Goal: Feedback & Contribution: Contribute content

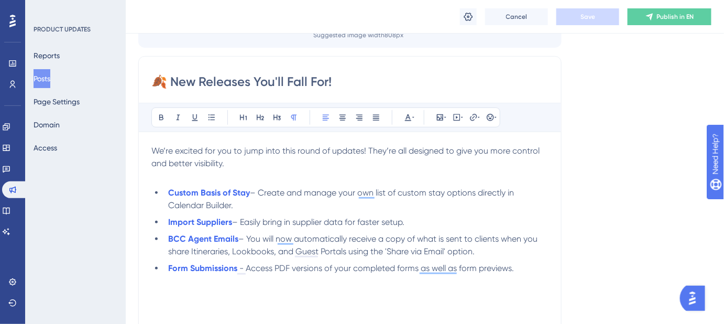
scroll to position [142, 0]
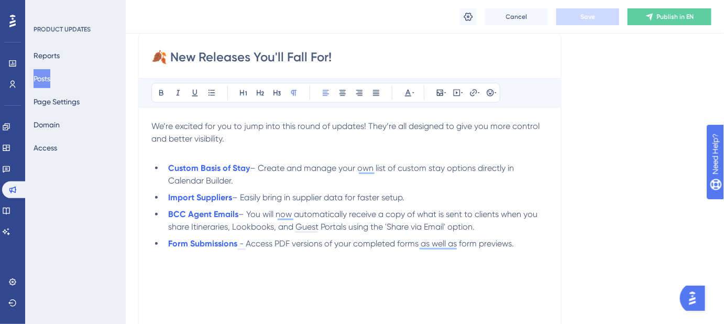
click at [282, 241] on span "- Access PDF versions of your completed forms as well as form previews." at bounding box center [376, 243] width 274 height 10
click at [229, 245] on strong "Form Submissions" at bounding box center [202, 243] width 69 height 10
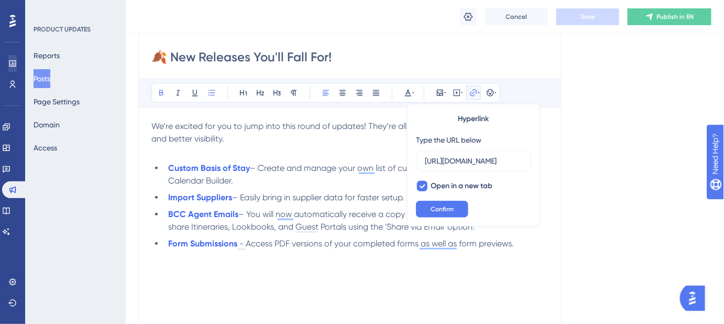
scroll to position [0, 0]
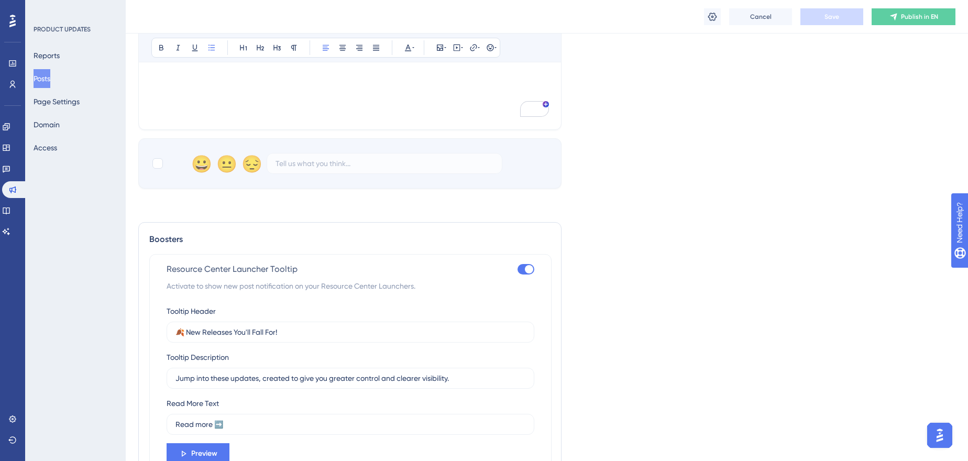
scroll to position [428, 0]
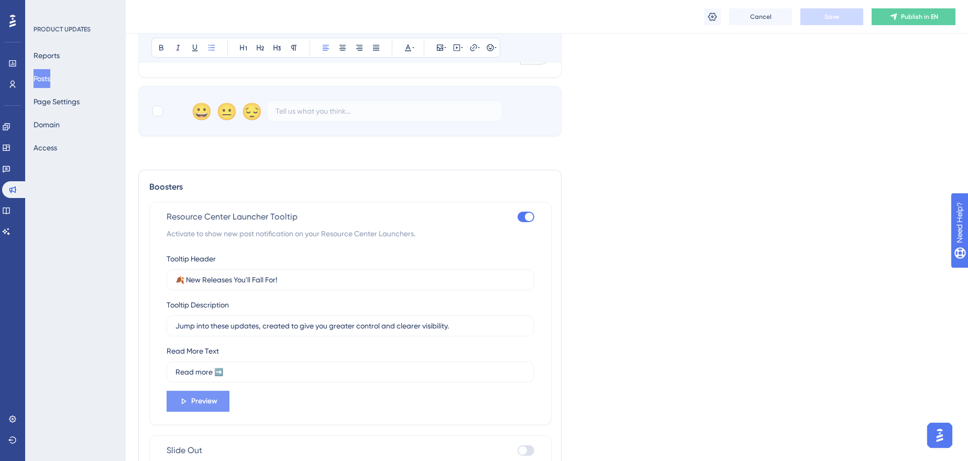
click at [190, 397] on button "Preview" at bounding box center [198, 401] width 63 height 21
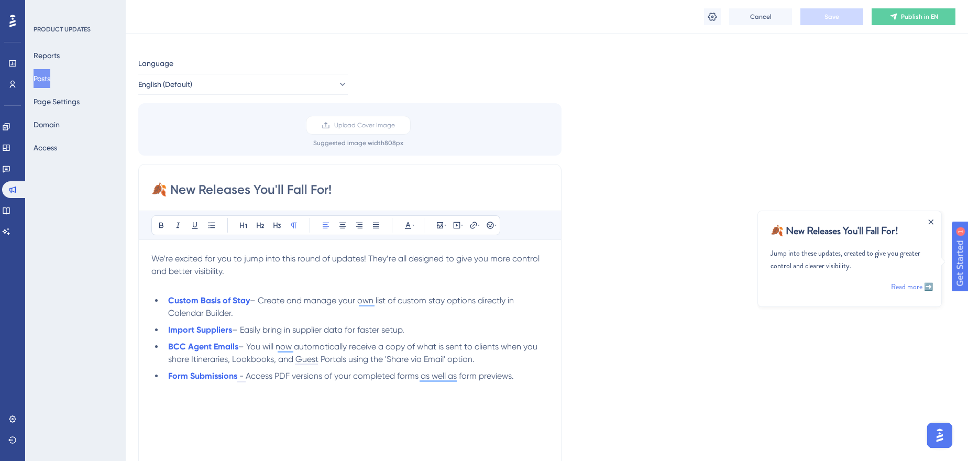
scroll to position [0, 0]
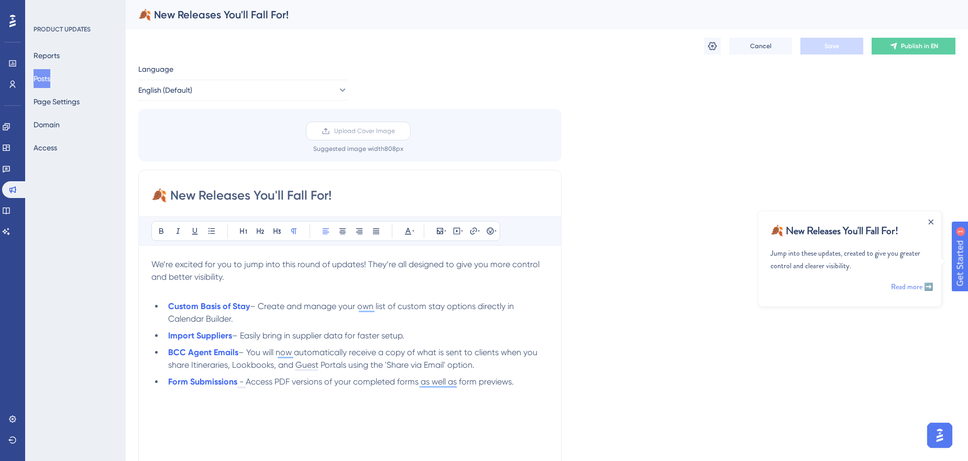
click at [405, 135] on label "Upload Cover Image" at bounding box center [358, 130] width 105 height 19
click at [395, 131] on input "Upload Cover Image" at bounding box center [395, 131] width 0 height 0
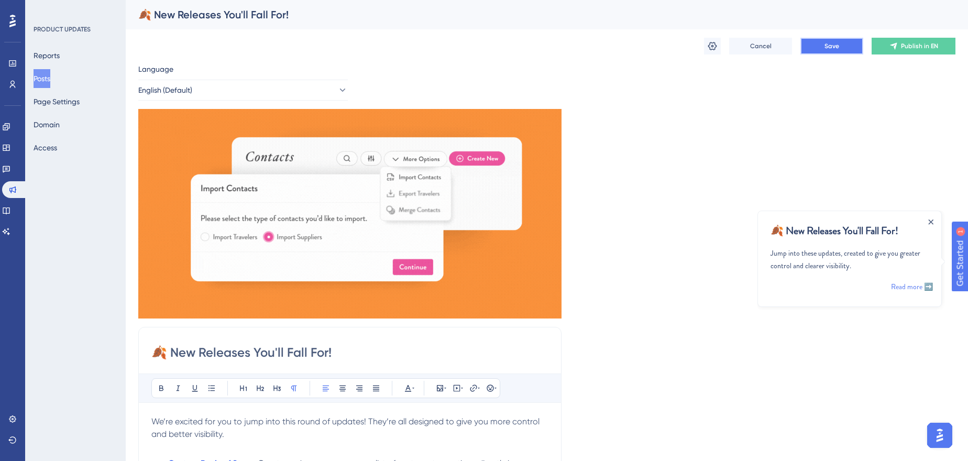
click at [817, 51] on button "Save" at bounding box center [831, 46] width 63 height 17
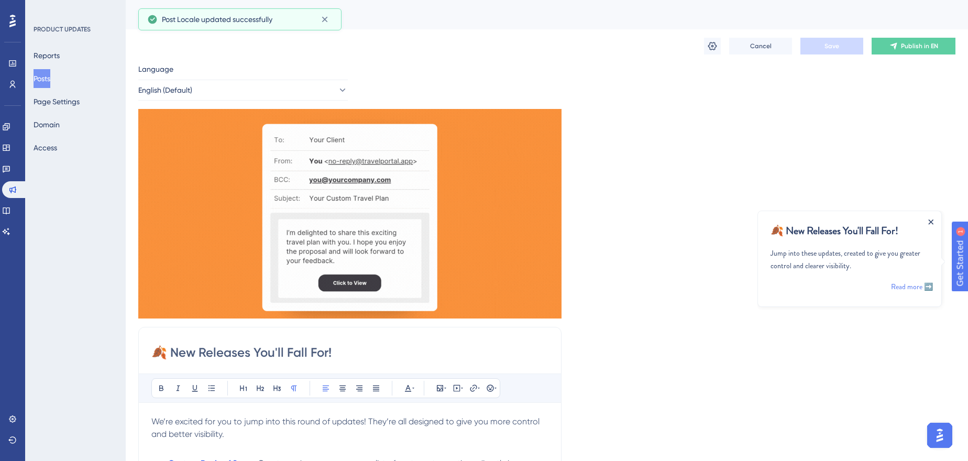
click at [930, 221] on icon "Close Announcement" at bounding box center [930, 221] width 5 height 5
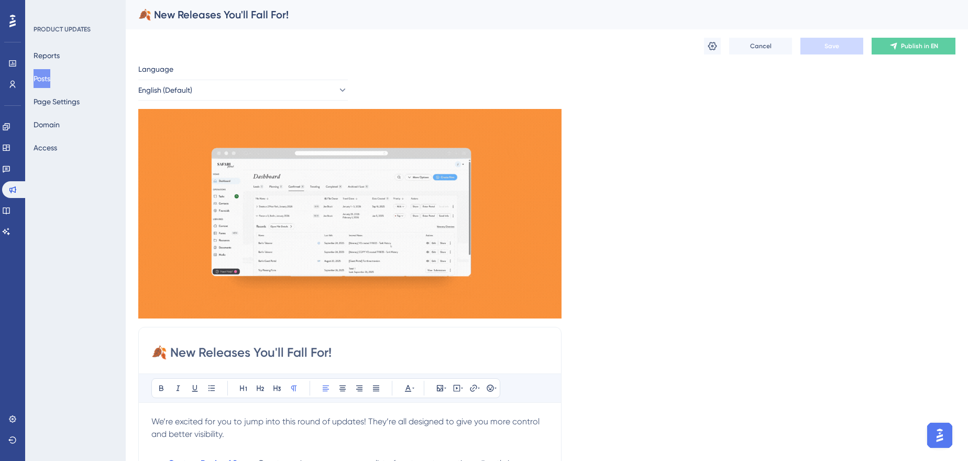
click at [707, 182] on div "Language English (Default) Insert an Image Delete 🍂 New Releases You'll Fall Fo…" at bounding box center [546, 390] width 817 height 655
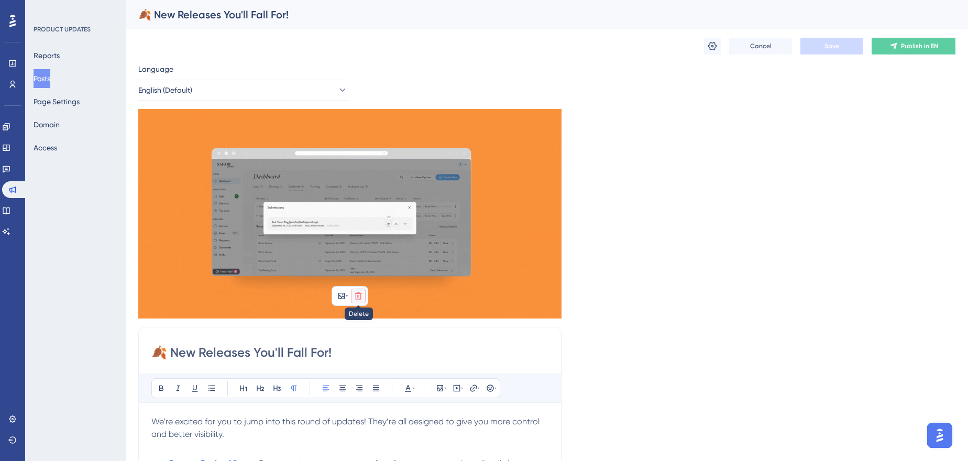
click at [364, 294] on button at bounding box center [358, 296] width 15 height 15
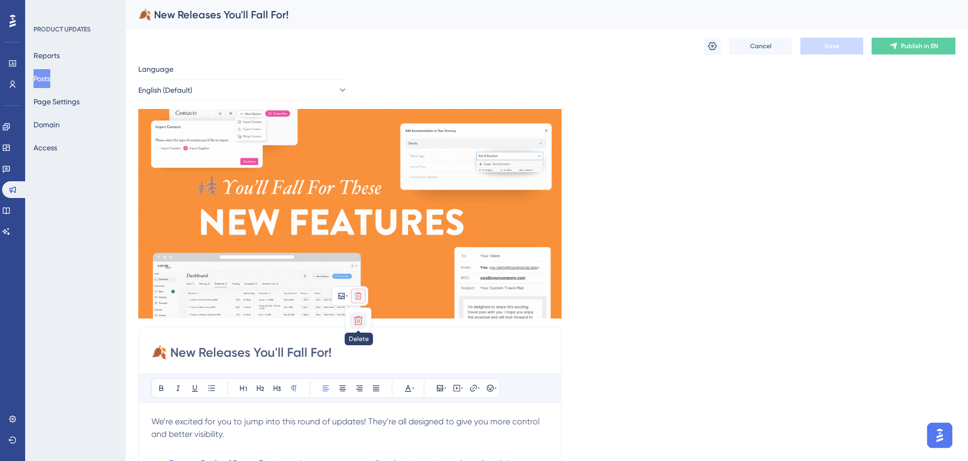
click at [358, 316] on icon at bounding box center [358, 320] width 10 height 10
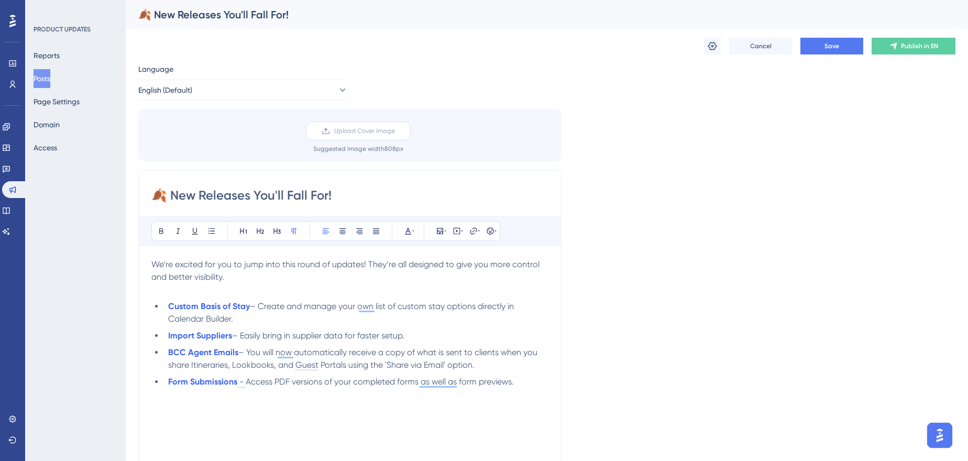
click at [368, 127] on span "Upload Cover Image" at bounding box center [364, 131] width 61 height 8
click at [395, 131] on input "Upload Cover Image" at bounding box center [395, 131] width 0 height 0
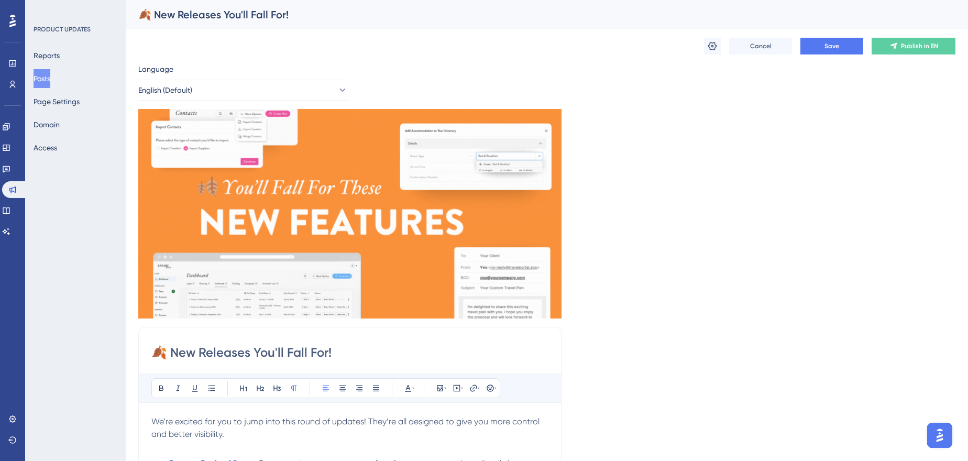
click at [49, 83] on button "Posts" at bounding box center [42, 78] width 17 height 19
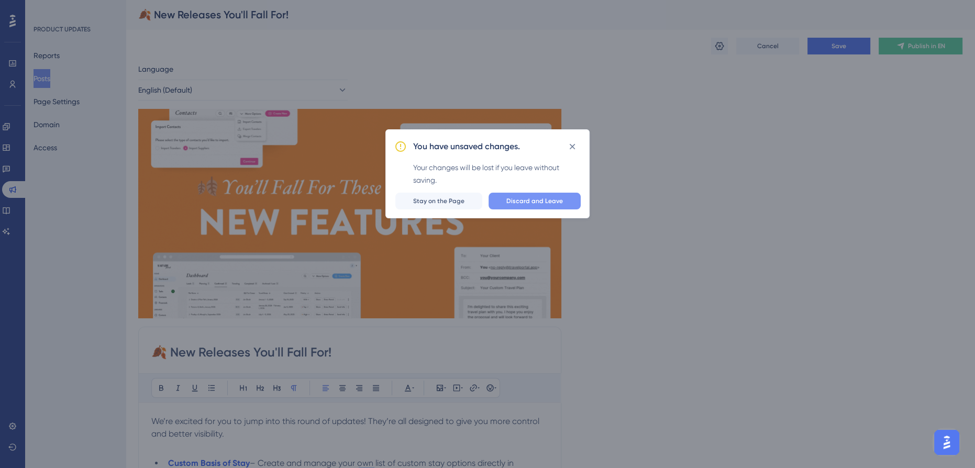
click at [563, 206] on button "Discard and Leave" at bounding box center [535, 201] width 92 height 17
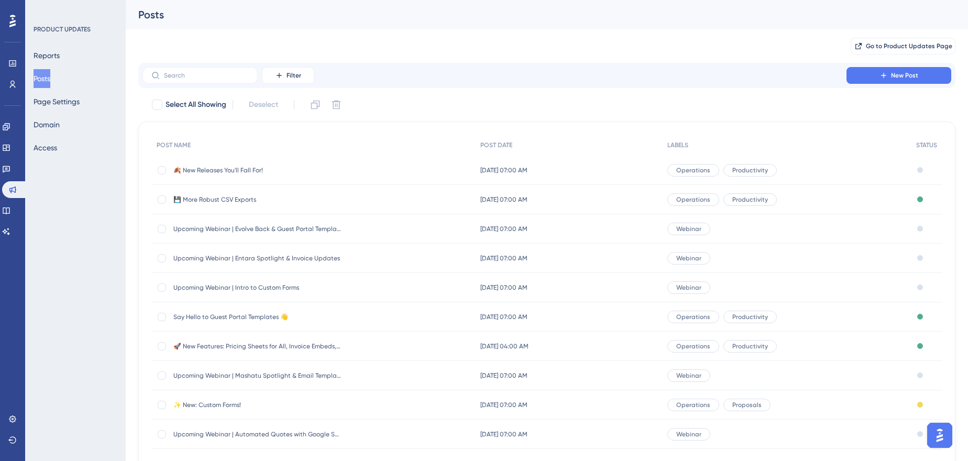
click at [249, 193] on div "💾 More Robust CSV Exports 💾 More Robust CSV Exports" at bounding box center [257, 199] width 168 height 29
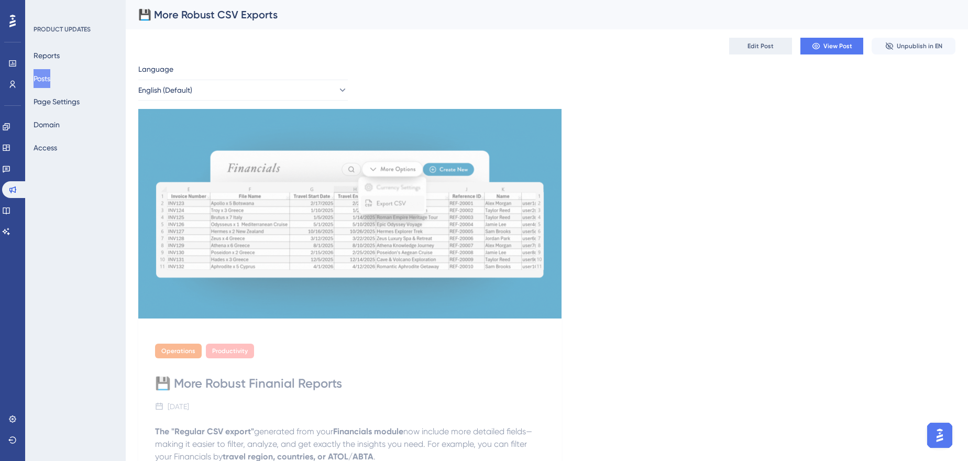
click at [759, 43] on span "Edit Post" at bounding box center [760, 46] width 26 height 8
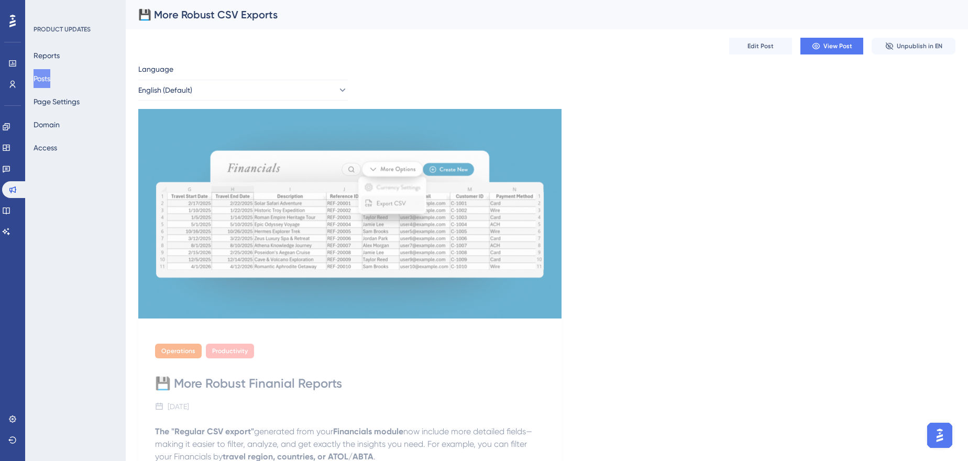
scroll to position [7, 0]
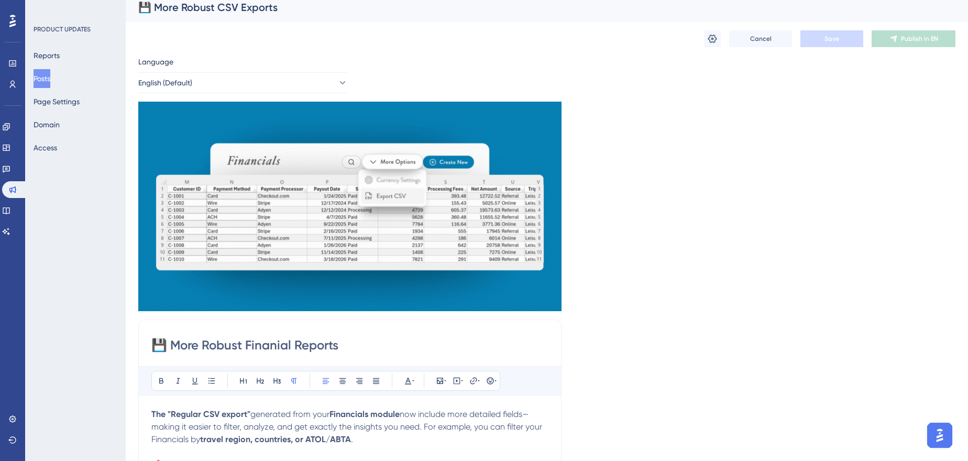
click at [281, 346] on input "💾 More Robust Finanial Reports" at bounding box center [349, 345] width 397 height 17
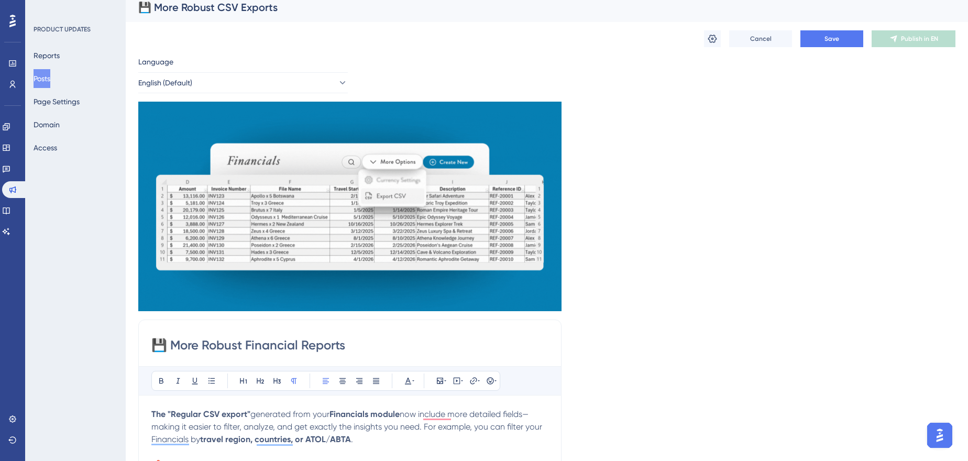
type input "💾 More Robust Financial Reports"
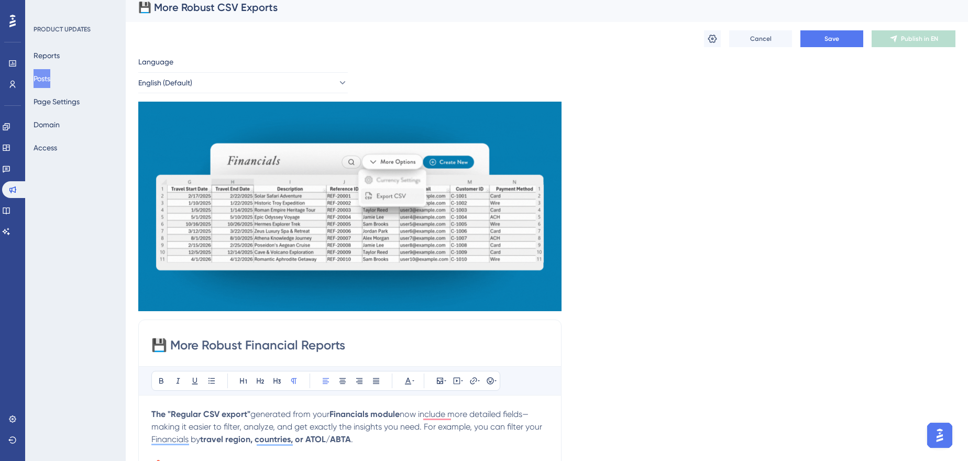
click at [841, 27] on div "Cancel Save Publish in EN" at bounding box center [546, 39] width 817 height 34
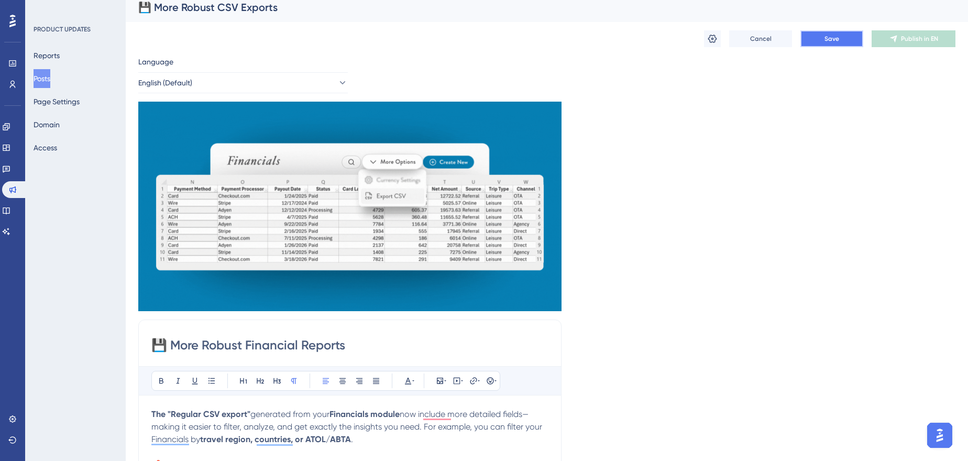
click at [838, 35] on span "Save" at bounding box center [831, 39] width 15 height 8
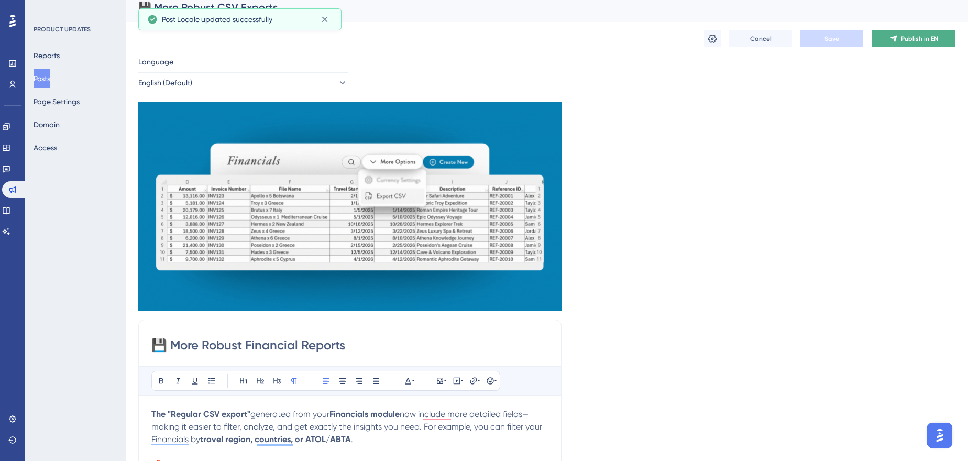
click at [907, 40] on span "Publish in EN" at bounding box center [919, 39] width 37 height 8
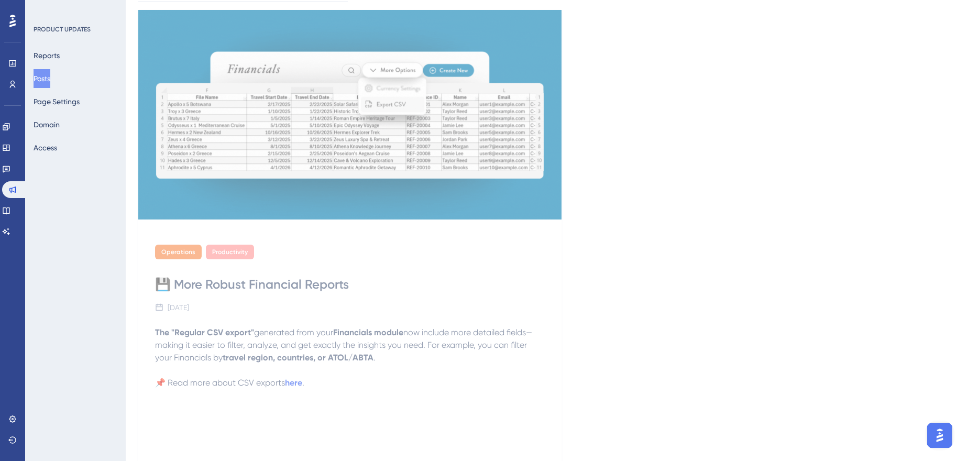
scroll to position [0, 0]
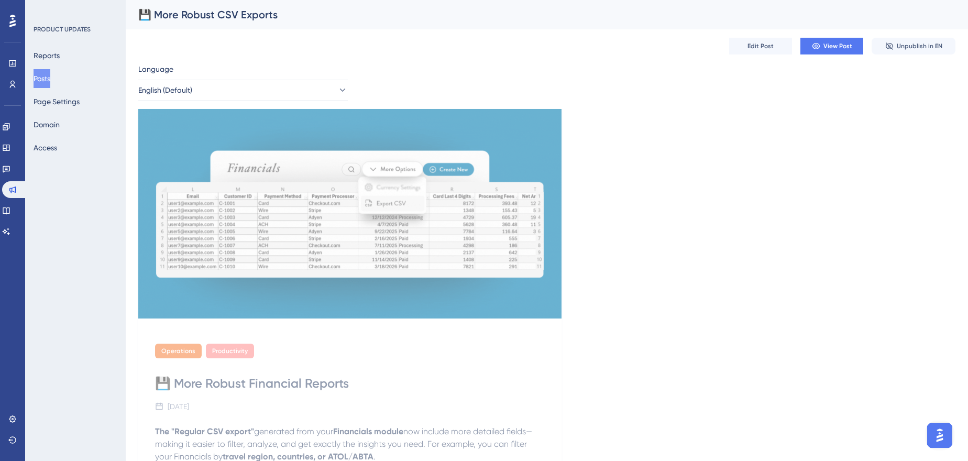
click at [50, 75] on button "Posts" at bounding box center [42, 78] width 17 height 19
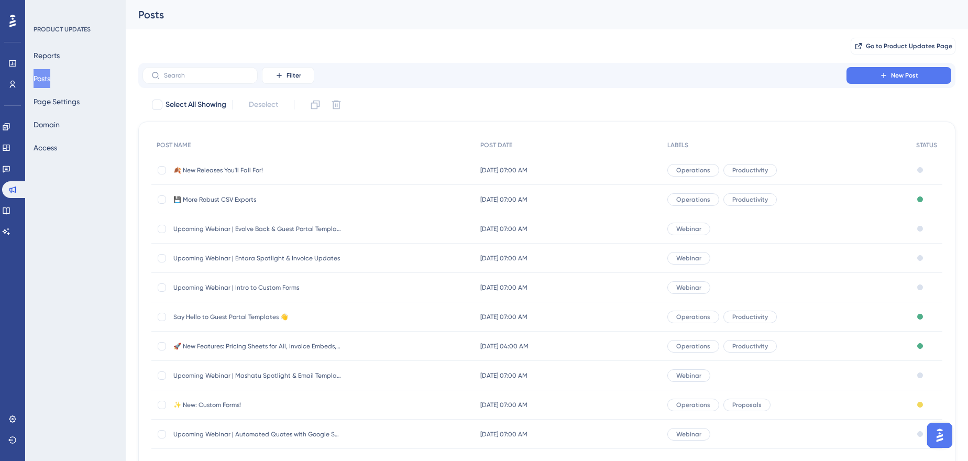
click at [216, 195] on span "💾 More Robust CSV Exports" at bounding box center [257, 199] width 168 height 8
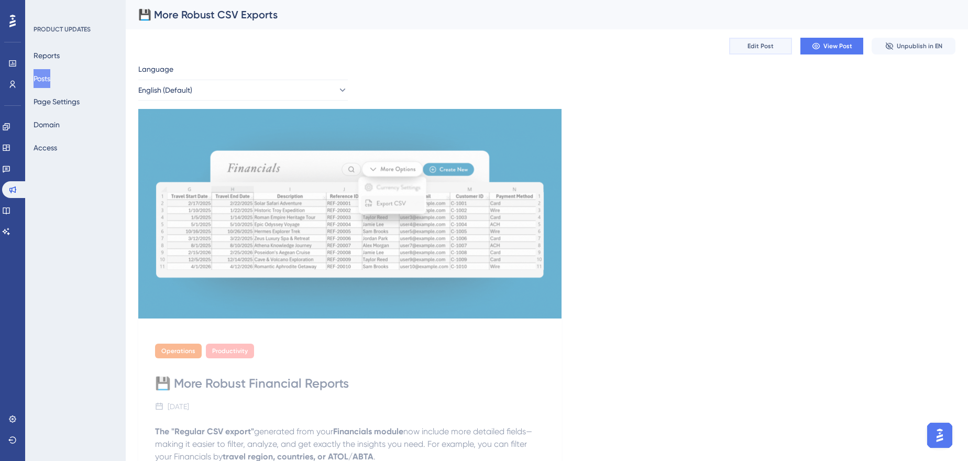
click at [764, 46] on span "Edit Post" at bounding box center [760, 46] width 26 height 8
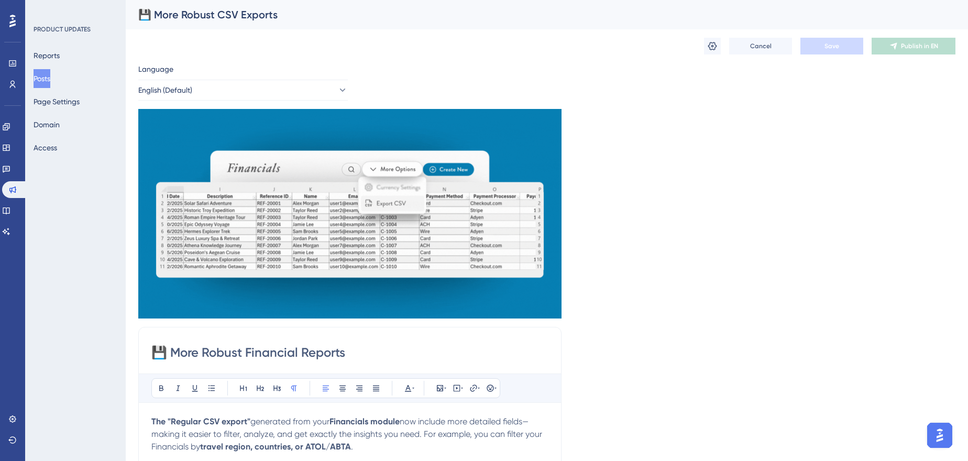
scroll to position [7, 0]
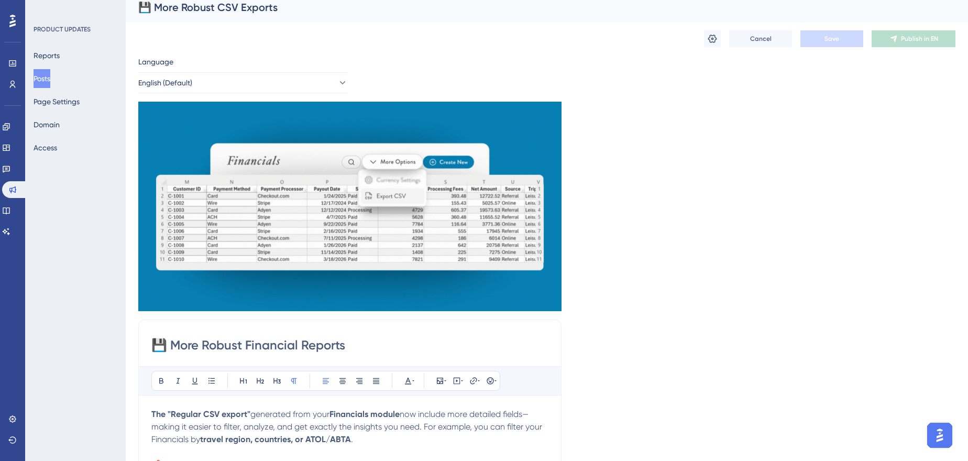
click at [228, 10] on div "💾 More Robust CSV Exports" at bounding box center [533, 7] width 791 height 15
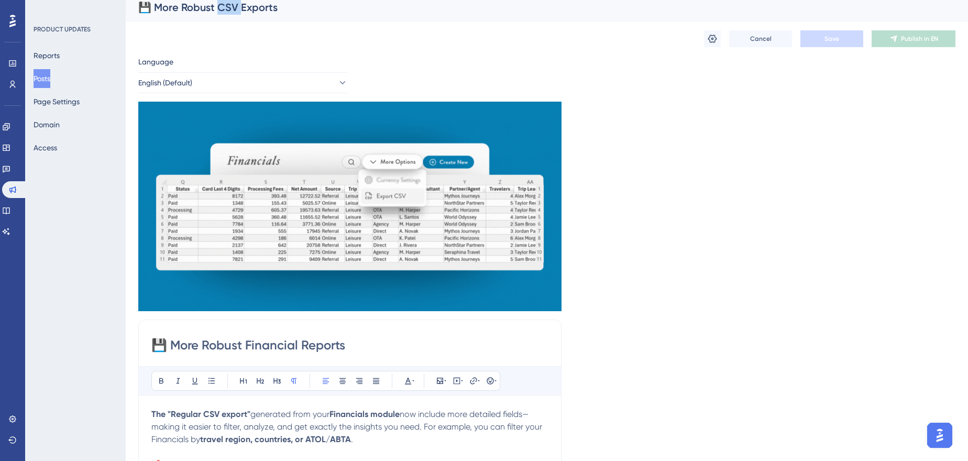
click at [228, 10] on div "💾 More Robust CSV Exports" at bounding box center [533, 7] width 791 height 15
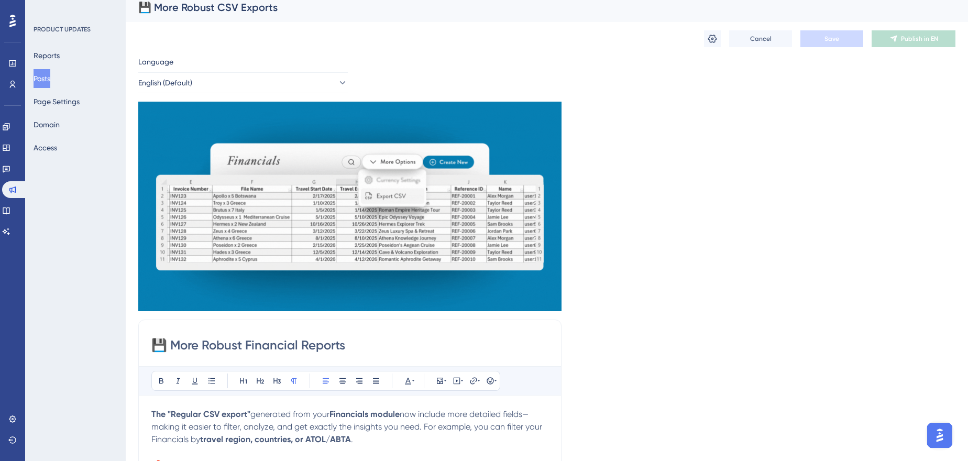
click at [257, 8] on div "💾 More Robust CSV Exports" at bounding box center [533, 7] width 791 height 15
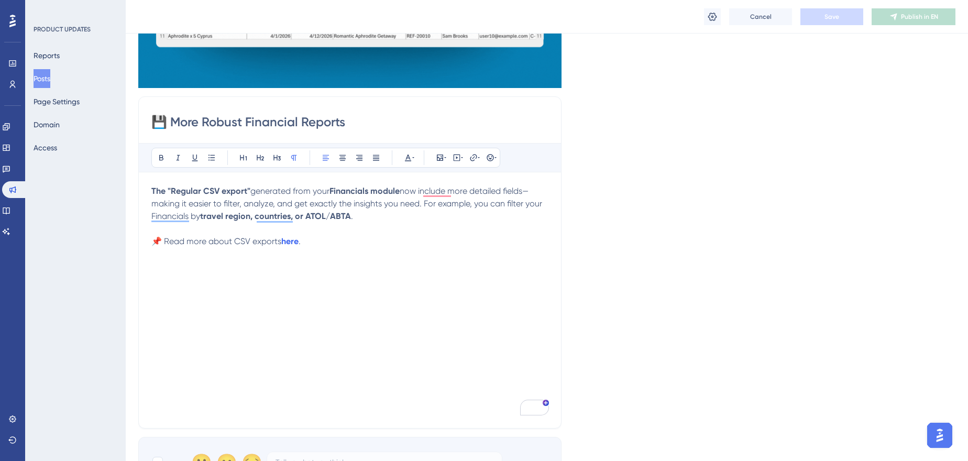
scroll to position [0, 0]
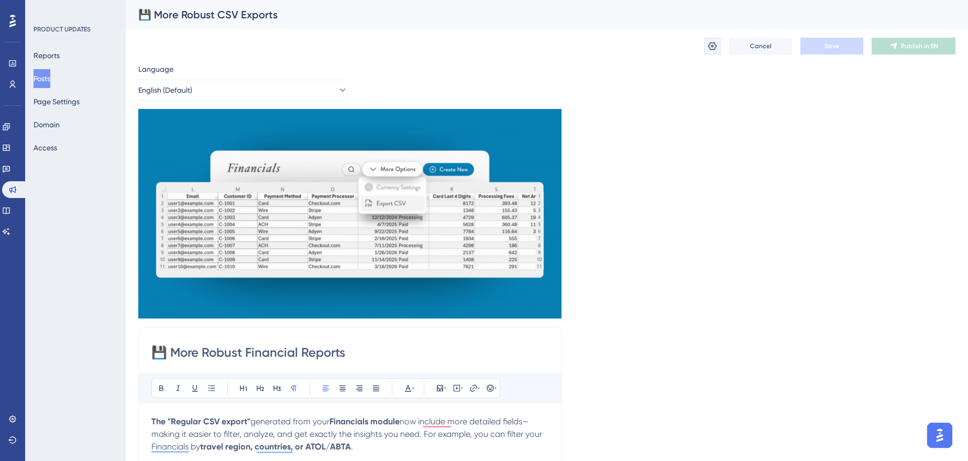
click at [718, 47] on button at bounding box center [712, 46] width 17 height 17
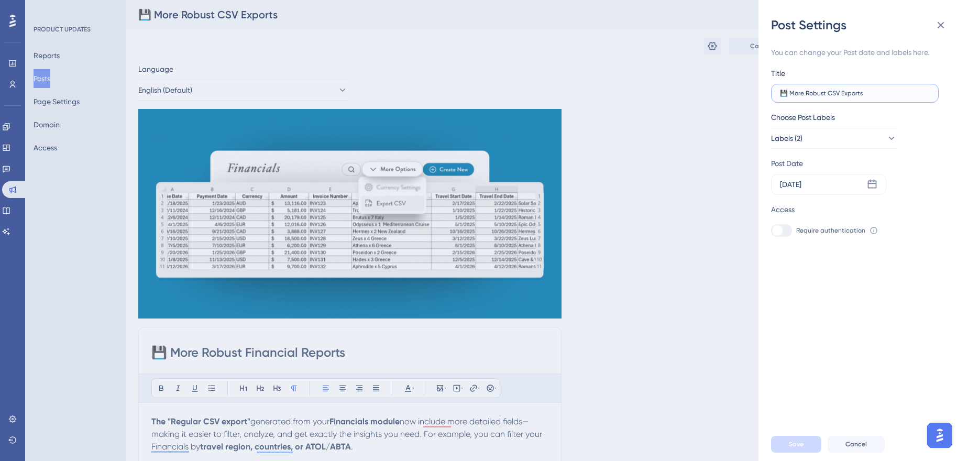
drag, startPoint x: 870, startPoint y: 93, endPoint x: 829, endPoint y: 92, distance: 40.8
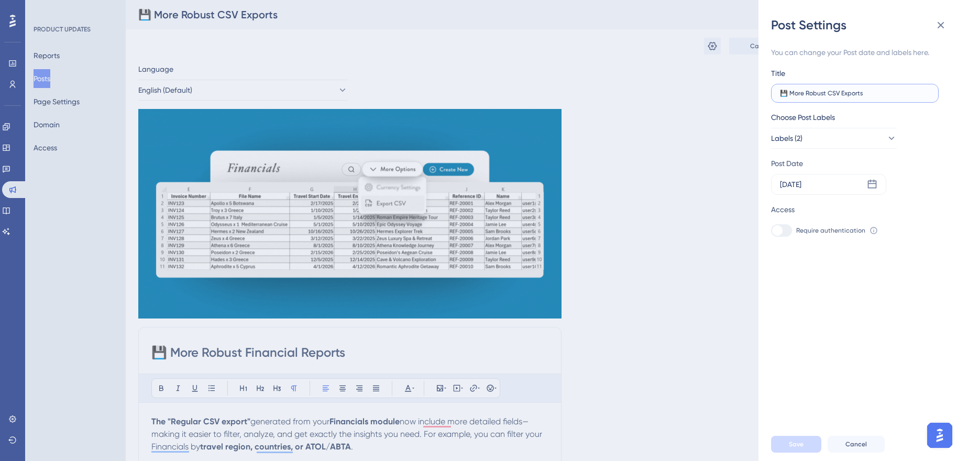
click at [829, 92] on input "💾 More Robust CSV Exports" at bounding box center [855, 93] width 150 height 7
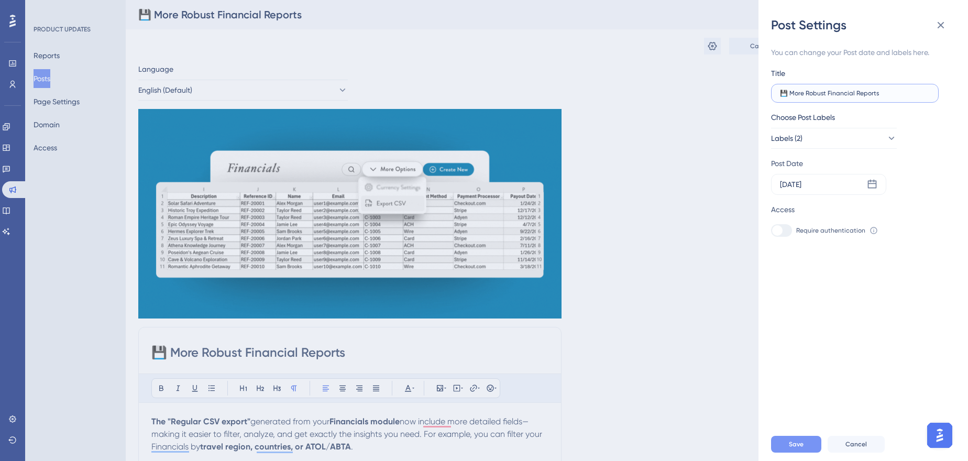
type input "💾 More Robust Financial Reports"
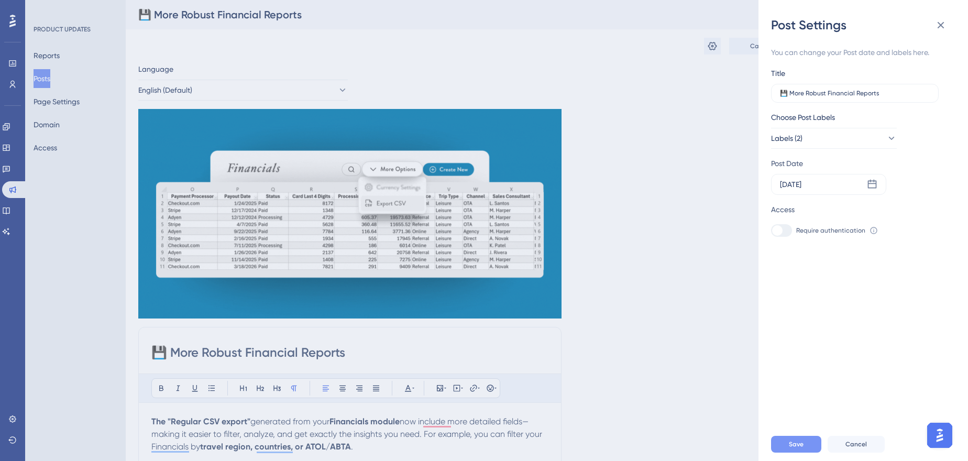
click at [787, 449] on button "Save" at bounding box center [796, 444] width 50 height 17
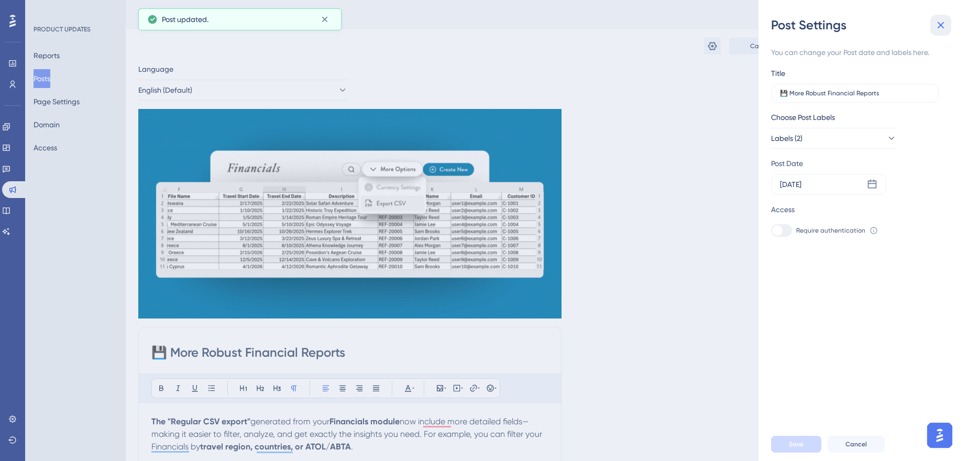
click at [945, 26] on icon at bounding box center [940, 25] width 13 height 13
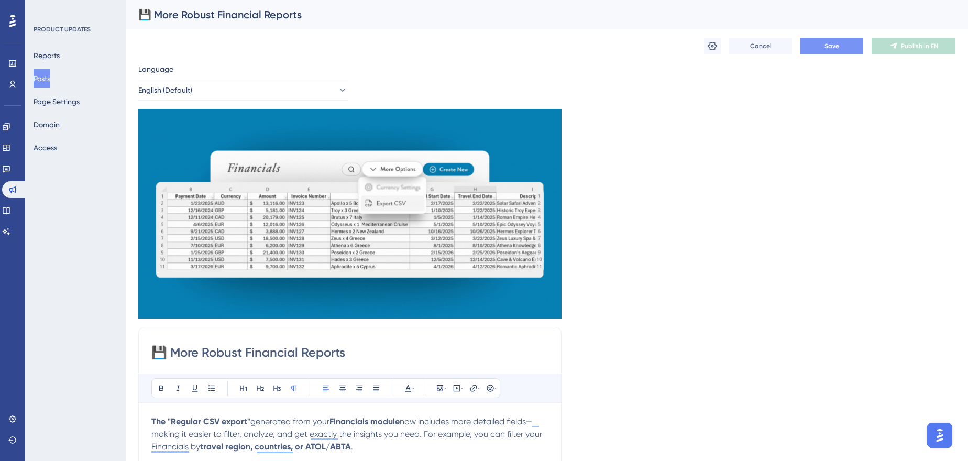
click at [846, 47] on button "Save" at bounding box center [831, 46] width 63 height 17
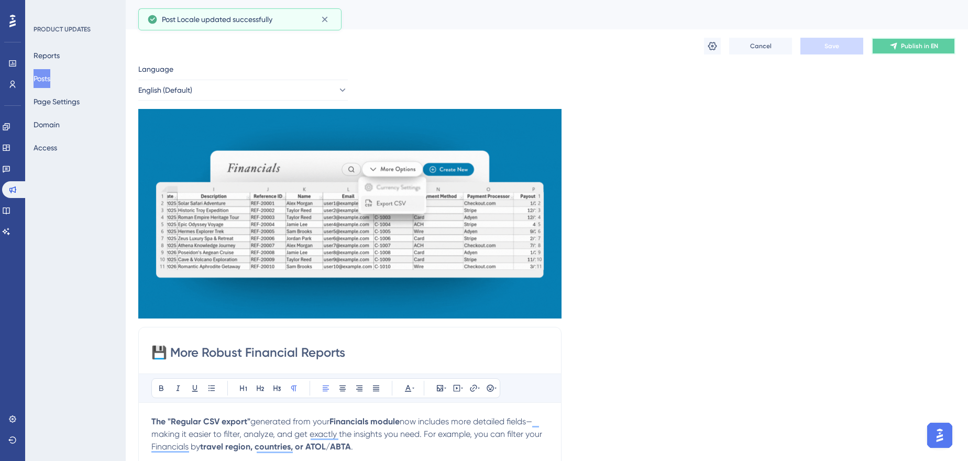
click at [910, 47] on span "Publish in EN" at bounding box center [919, 46] width 37 height 8
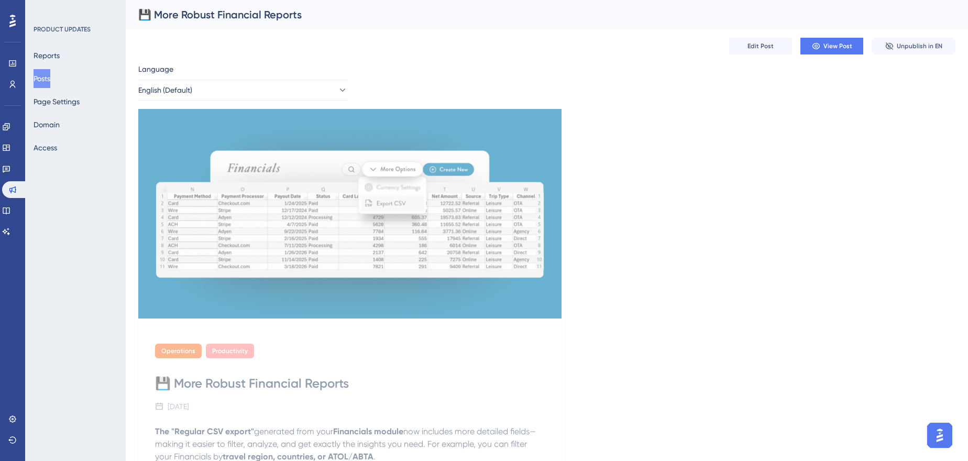
click at [50, 76] on button "Posts" at bounding box center [42, 78] width 17 height 19
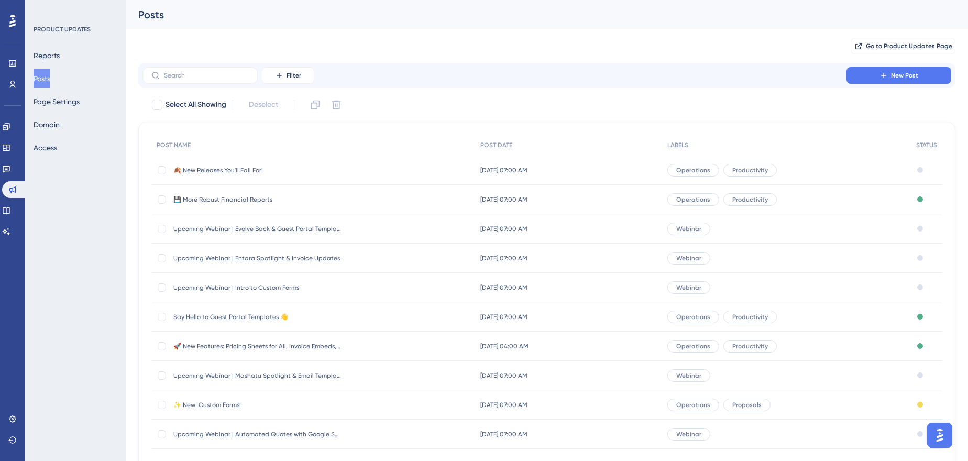
click at [264, 163] on div "🍂 New Releases You'll Fall For! 🍂 New Releases You'll Fall For!" at bounding box center [257, 170] width 168 height 29
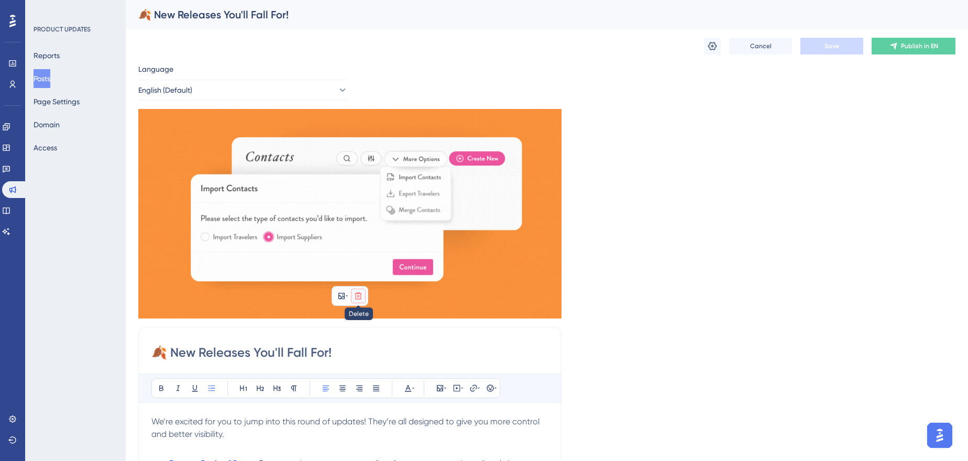
click at [364, 295] on button at bounding box center [358, 296] width 15 height 15
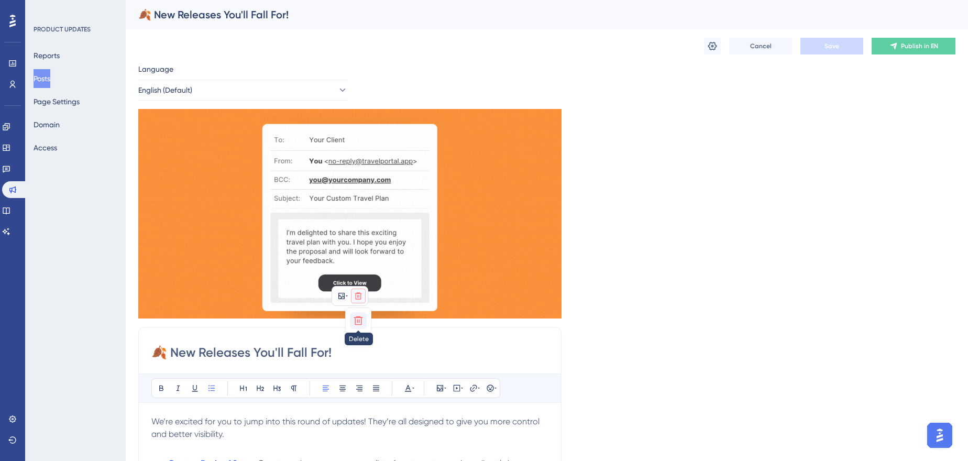
click at [357, 324] on icon at bounding box center [358, 320] width 10 height 10
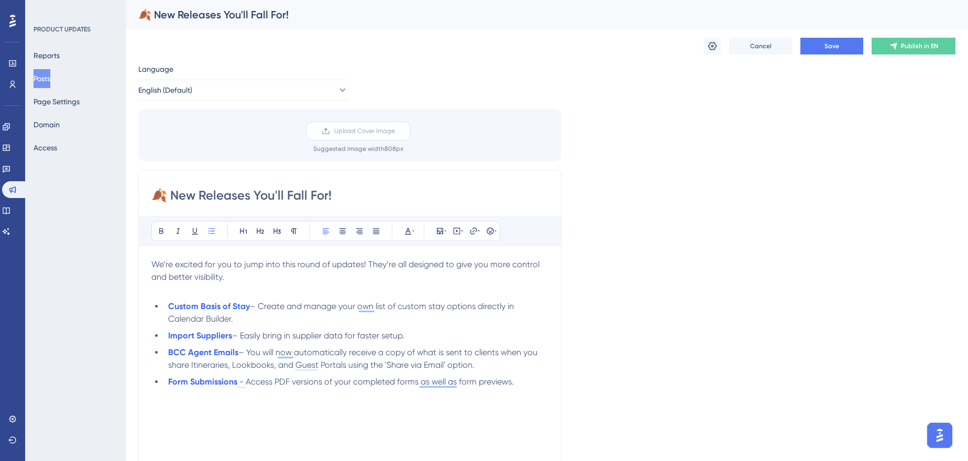
click at [364, 131] on span "Upload Cover Image" at bounding box center [364, 131] width 61 height 8
click at [395, 131] on input "Upload Cover Image" at bounding box center [395, 131] width 0 height 0
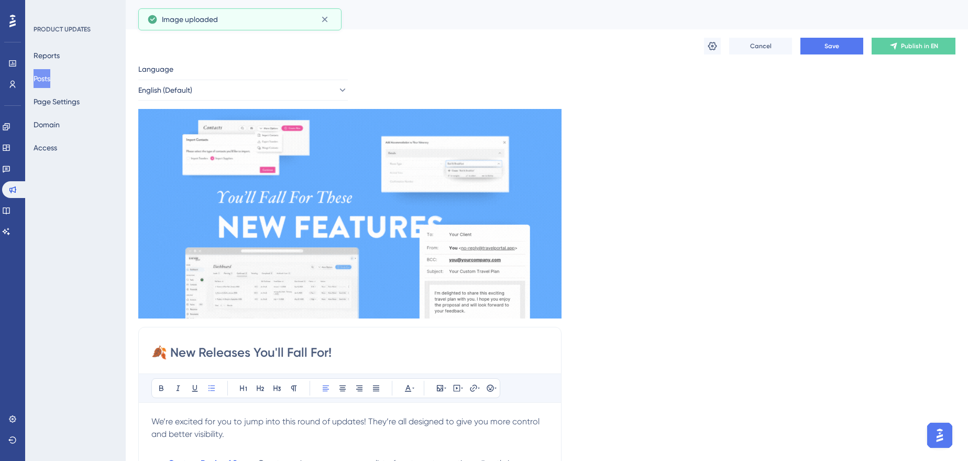
click at [332, 353] on input "🍂 New Releases You'll Fall For!" at bounding box center [349, 352] width 397 height 17
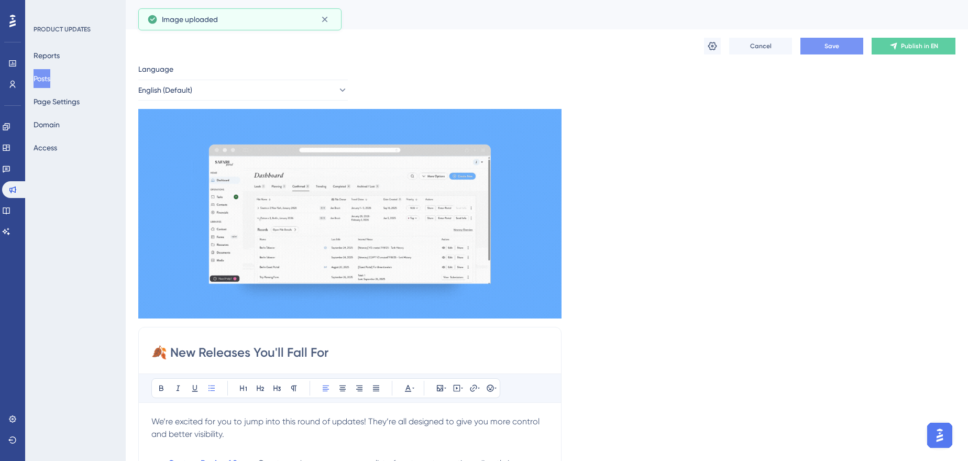
click at [813, 44] on button "Save" at bounding box center [831, 46] width 63 height 17
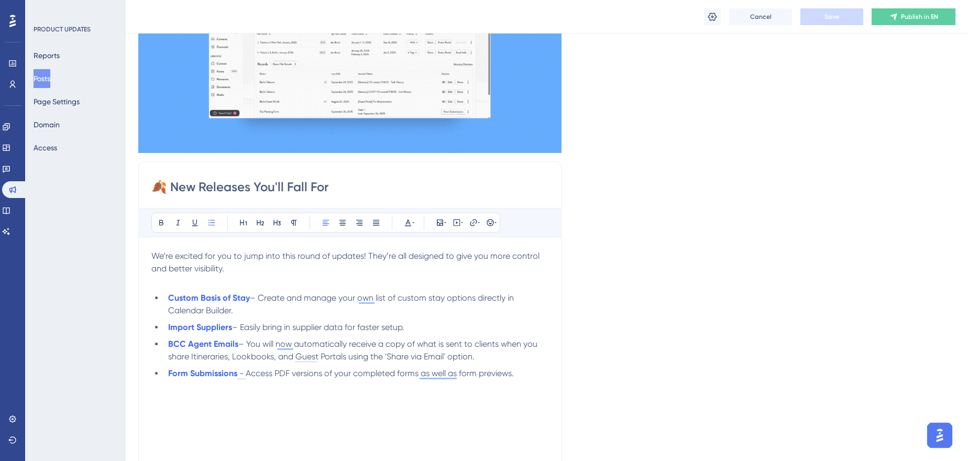
scroll to position [285, 0]
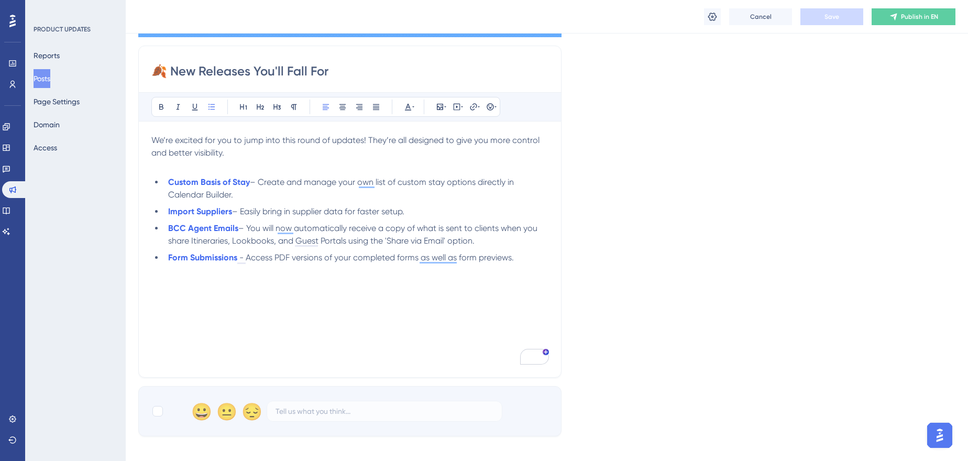
click at [384, 291] on div "We’re excited for you to jump into this round of updates! They’re all designed …" at bounding box center [349, 249] width 397 height 230
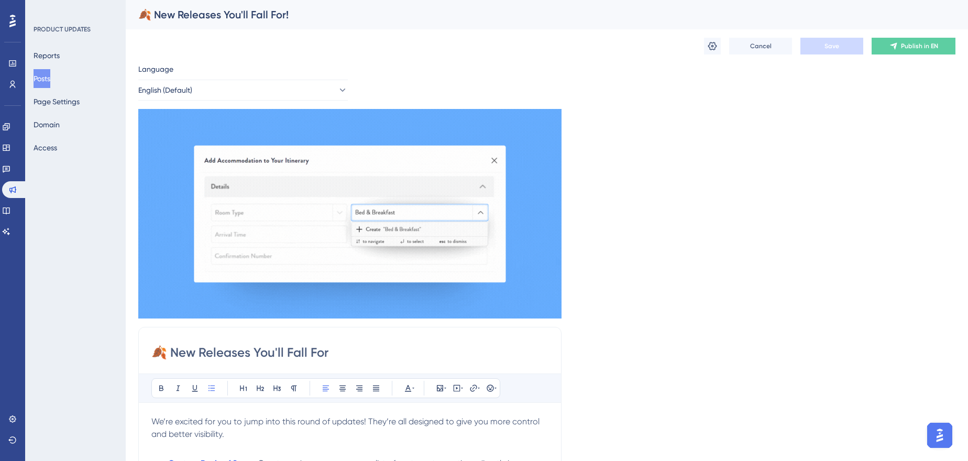
click at [722, 160] on div "Language English (Default) Insert an Image Delete 🍂 New Releases You'll Fall Fo…" at bounding box center [546, 390] width 817 height 655
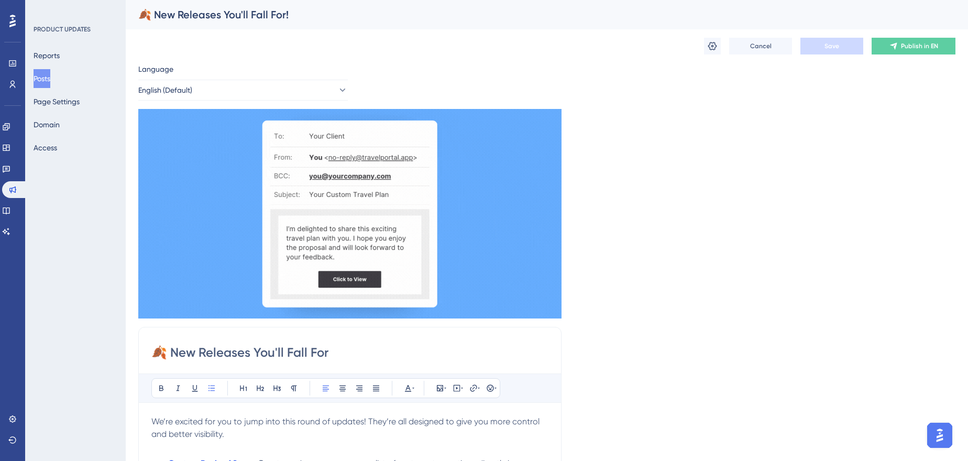
click at [323, 353] on input "🍂 New Releases You'll Fall For" at bounding box center [349, 352] width 397 height 17
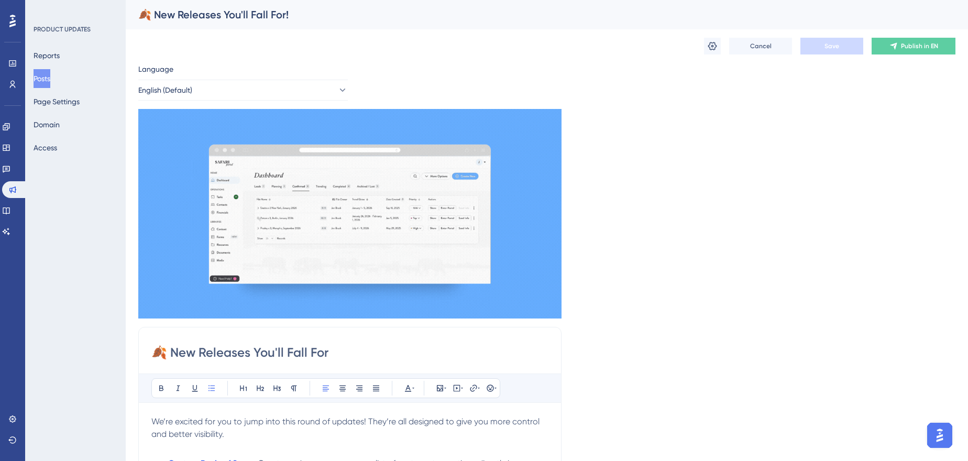
click at [331, 354] on input "🍂 New Releases You'll Fall For" at bounding box center [349, 352] width 397 height 17
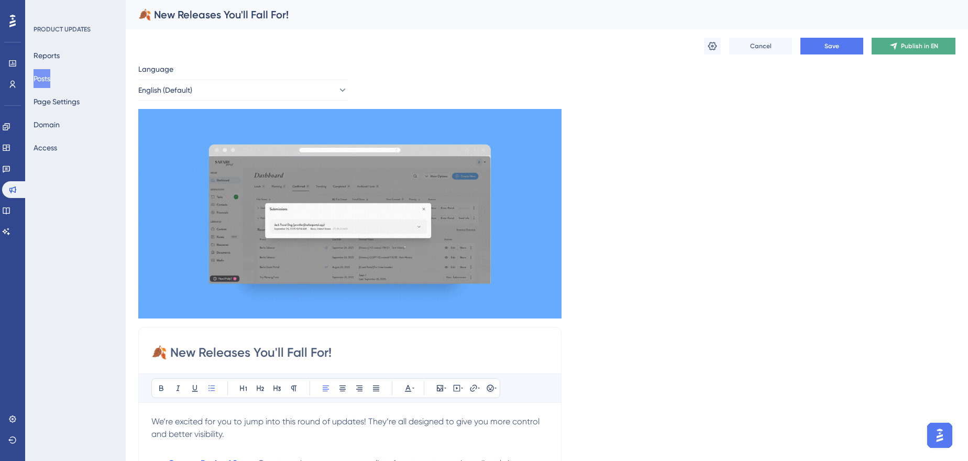
type input "🍂 New Releases You'll Fall For!"
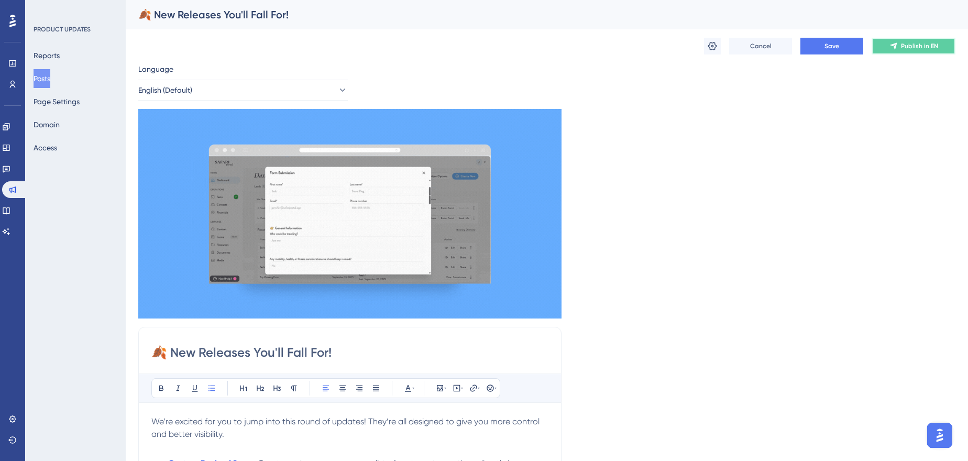
click at [908, 43] on span "Publish in EN" at bounding box center [919, 46] width 37 height 8
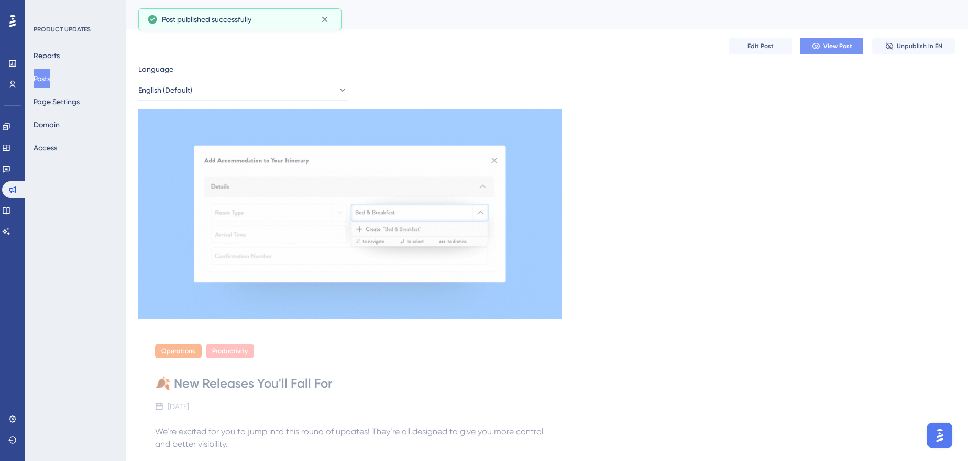
click at [836, 51] on button "View Post" at bounding box center [831, 46] width 63 height 17
